Goal: Find specific page/section: Find specific page/section

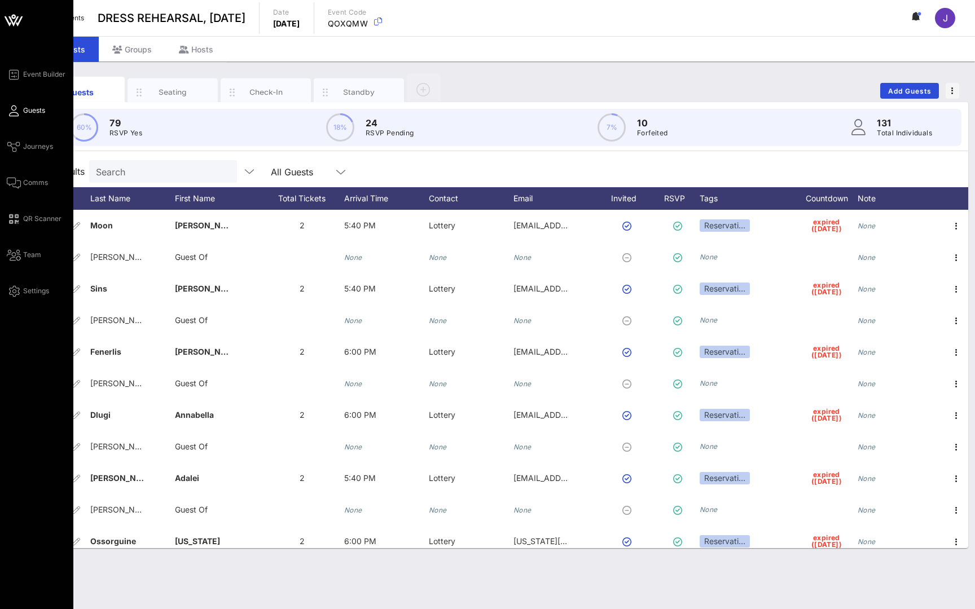
click at [20, 26] on icon at bounding box center [13, 20] width 27 height 27
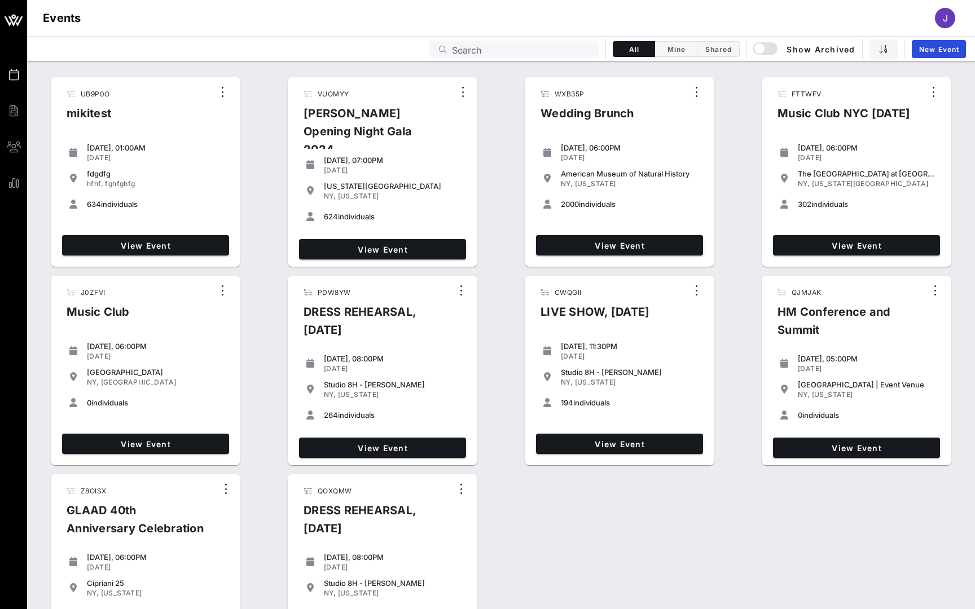
click at [579, 49] on input "Search" at bounding box center [522, 49] width 140 height 15
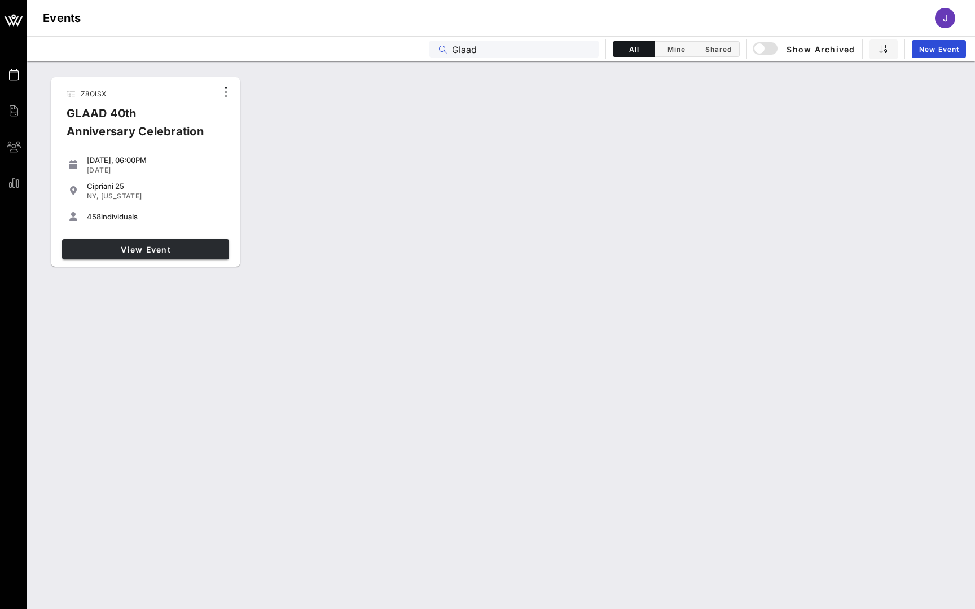
type input "Glaad"
click at [194, 250] on span "View Event" at bounding box center [146, 250] width 158 height 10
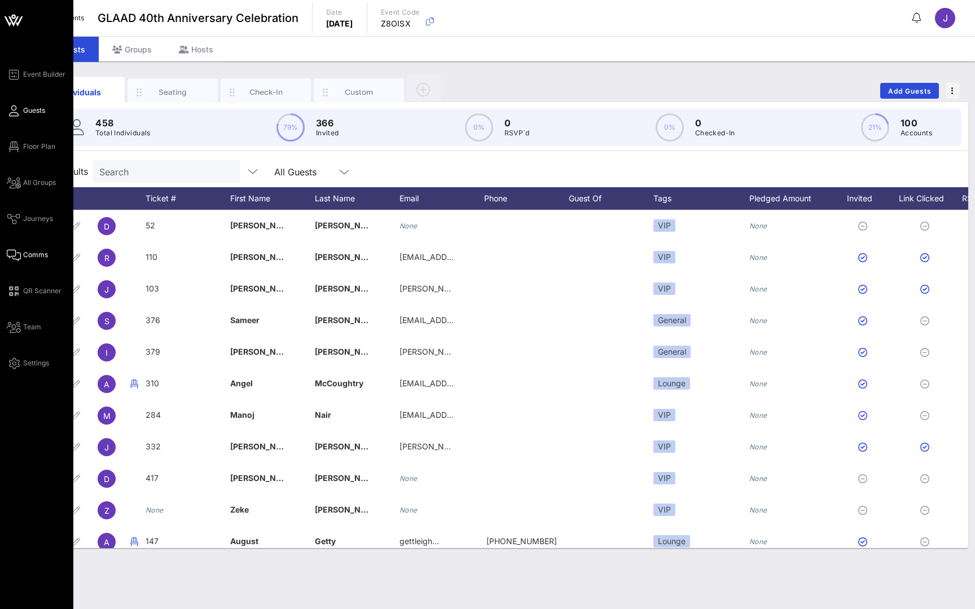
click at [13, 254] on icon at bounding box center [14, 255] width 14 height 2
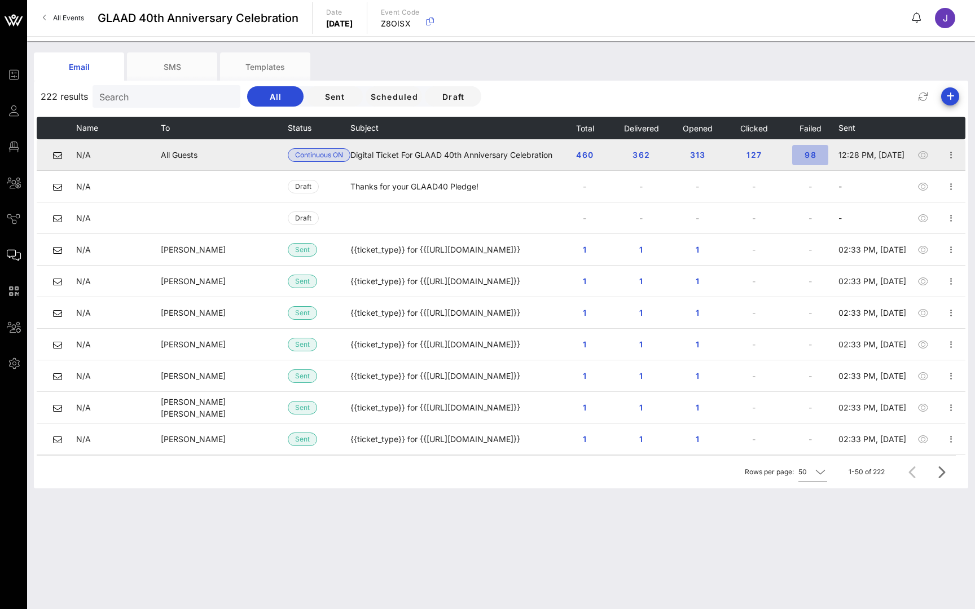
click at [814, 155] on span "98" at bounding box center [810, 155] width 18 height 10
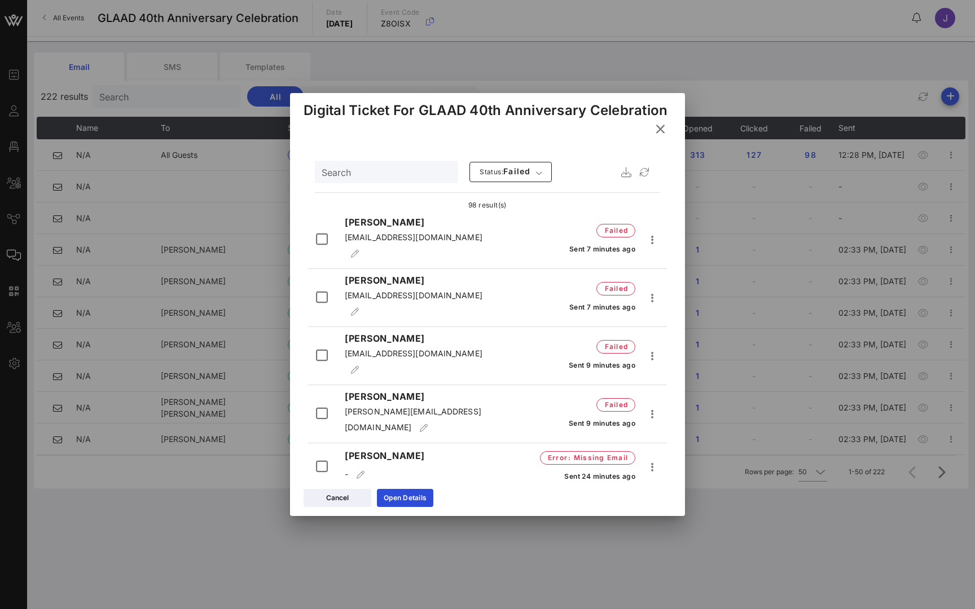
drag, startPoint x: 421, startPoint y: 271, endPoint x: 341, endPoint y: 269, distance: 80.1
click at [341, 274] on div "[PERSON_NAME] [EMAIL_ADDRESS][DOMAIN_NAME]" at bounding box center [420, 298] width 165 height 49
copy p "[PERSON_NAME]"
